Goal: Information Seeking & Learning: Learn about a topic

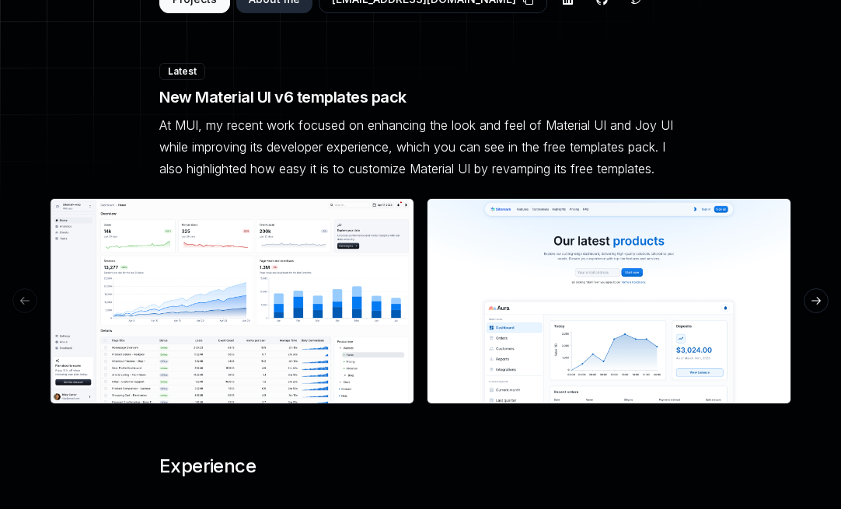
scroll to position [354, 0]
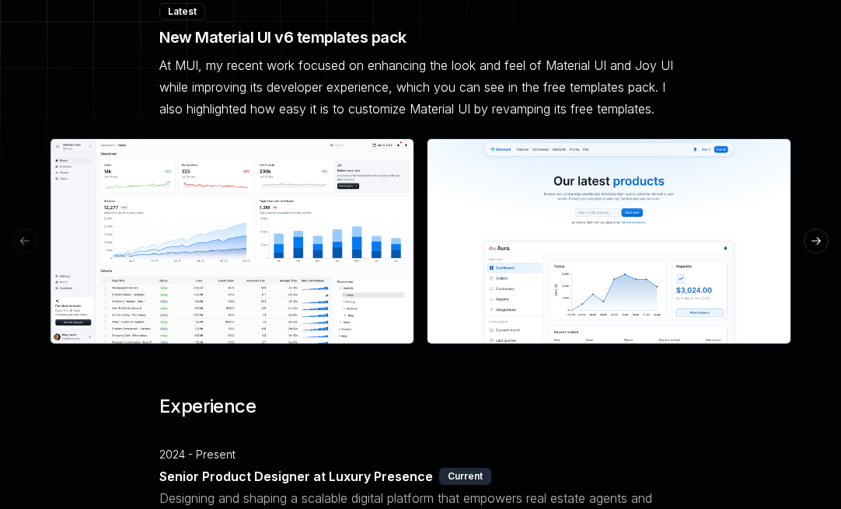
click at [604, 261] on img at bounding box center [609, 241] width 365 height 206
click at [602, 246] on button "See preview" at bounding box center [609, 241] width 93 height 28
click at [269, 264] on img at bounding box center [232, 241] width 365 height 206
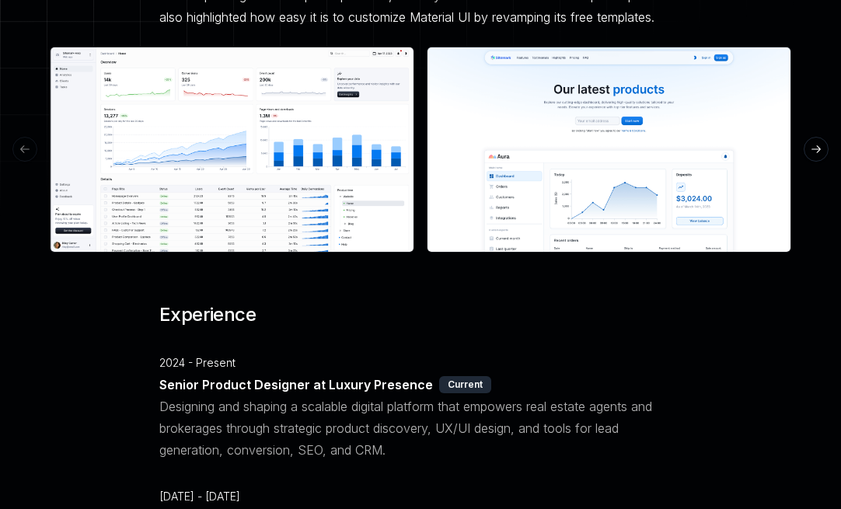
scroll to position [0, 0]
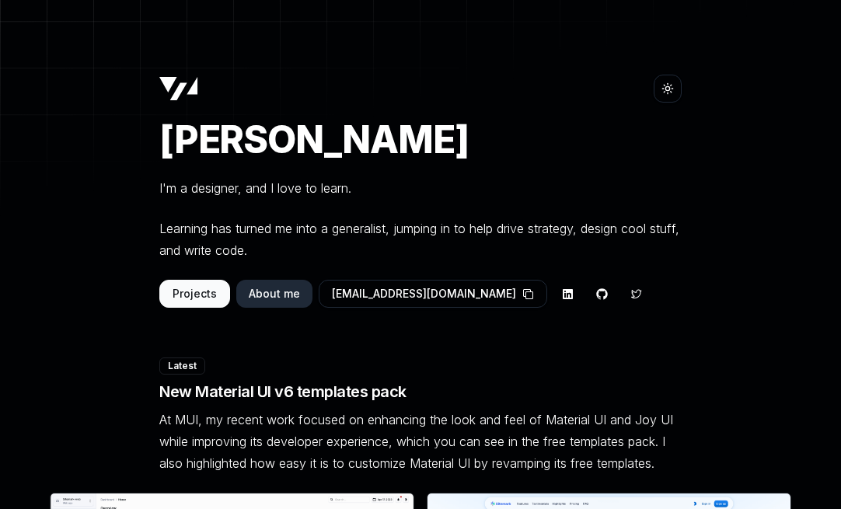
click at [264, 292] on button "About me" at bounding box center [274, 294] width 76 height 28
click at [162, 93] on icon at bounding box center [178, 89] width 39 height 24
click at [668, 88] on icon at bounding box center [668, 88] width 12 height 12
